Goal: Find specific page/section: Find specific page/section

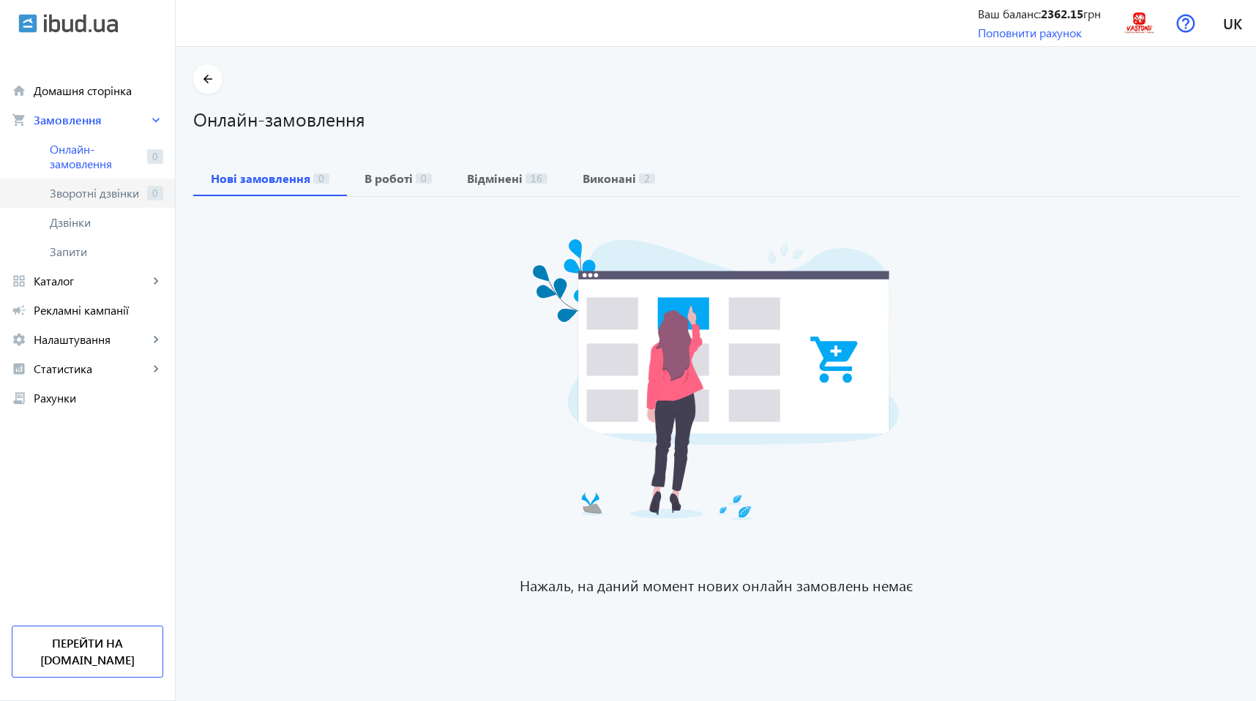
click at [85, 192] on span "Зворотні дзвінки" at bounding box center [95, 193] width 91 height 15
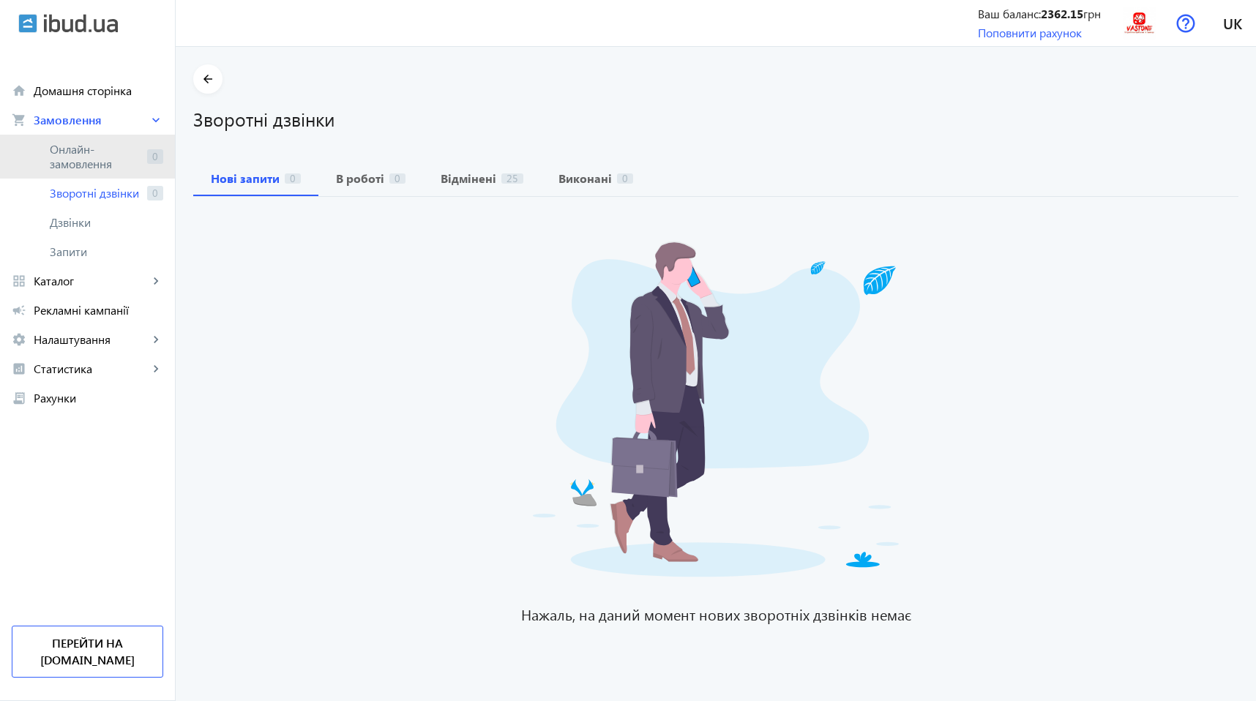
click at [76, 145] on span "Онлайн-замовлення" at bounding box center [95, 156] width 91 height 29
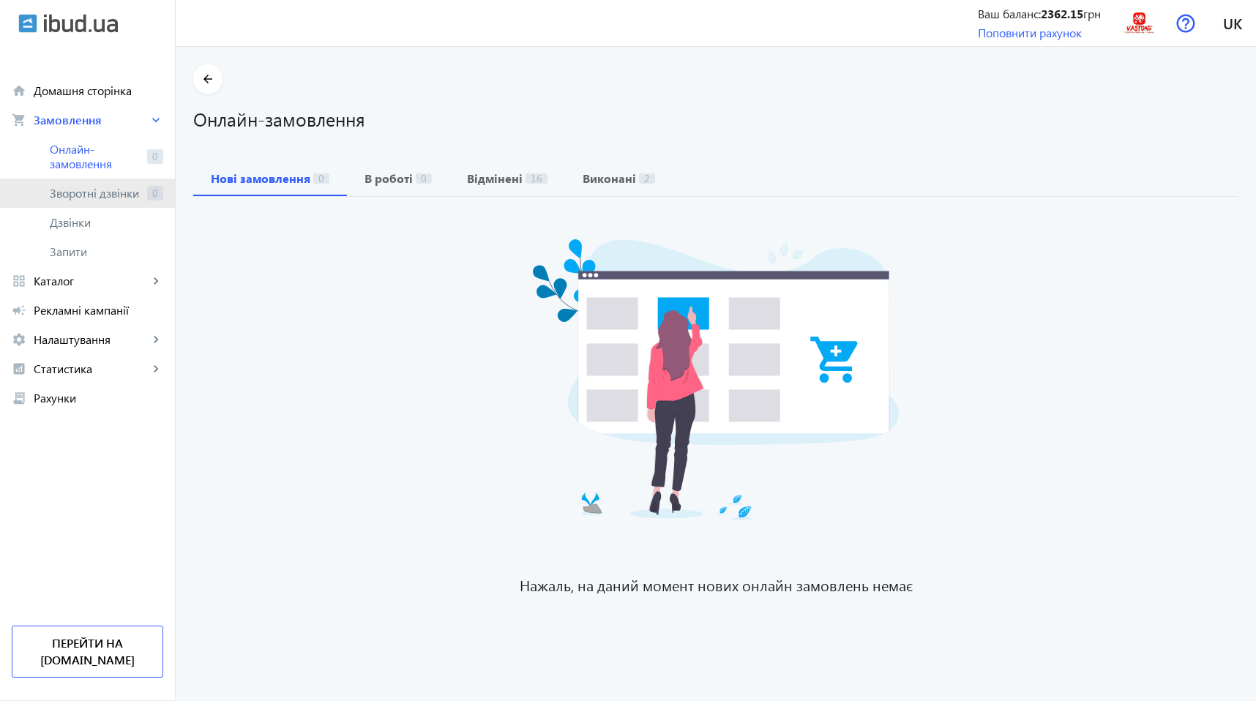
click at [84, 190] on span "Зворотні дзвінки" at bounding box center [95, 193] width 91 height 15
